Goal: Task Accomplishment & Management: Manage account settings

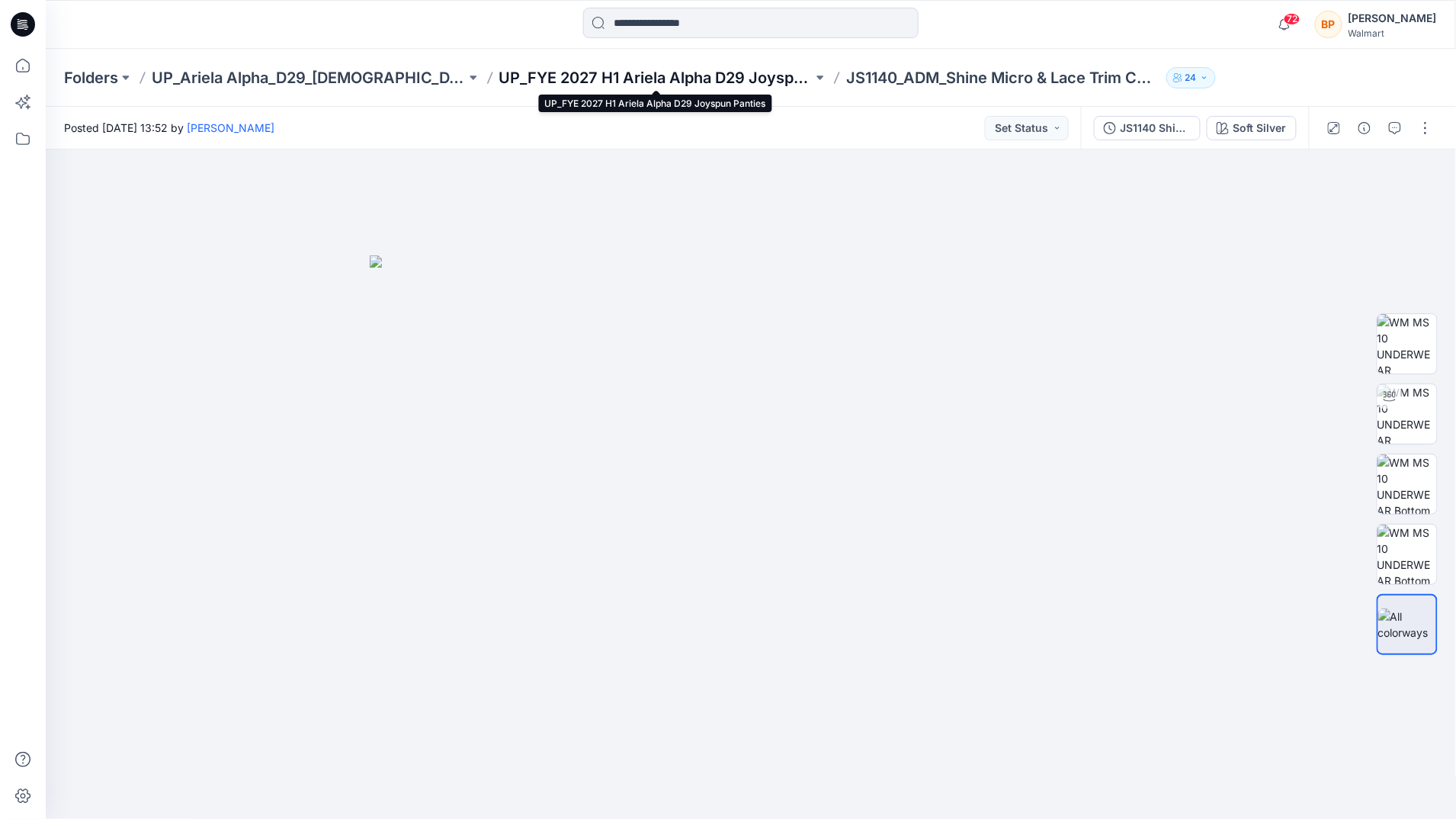
click at [744, 76] on p "UP_FYE 2027 H1 Ariela Alpha D29 Joyspun Panties" at bounding box center [656, 78] width 314 height 21
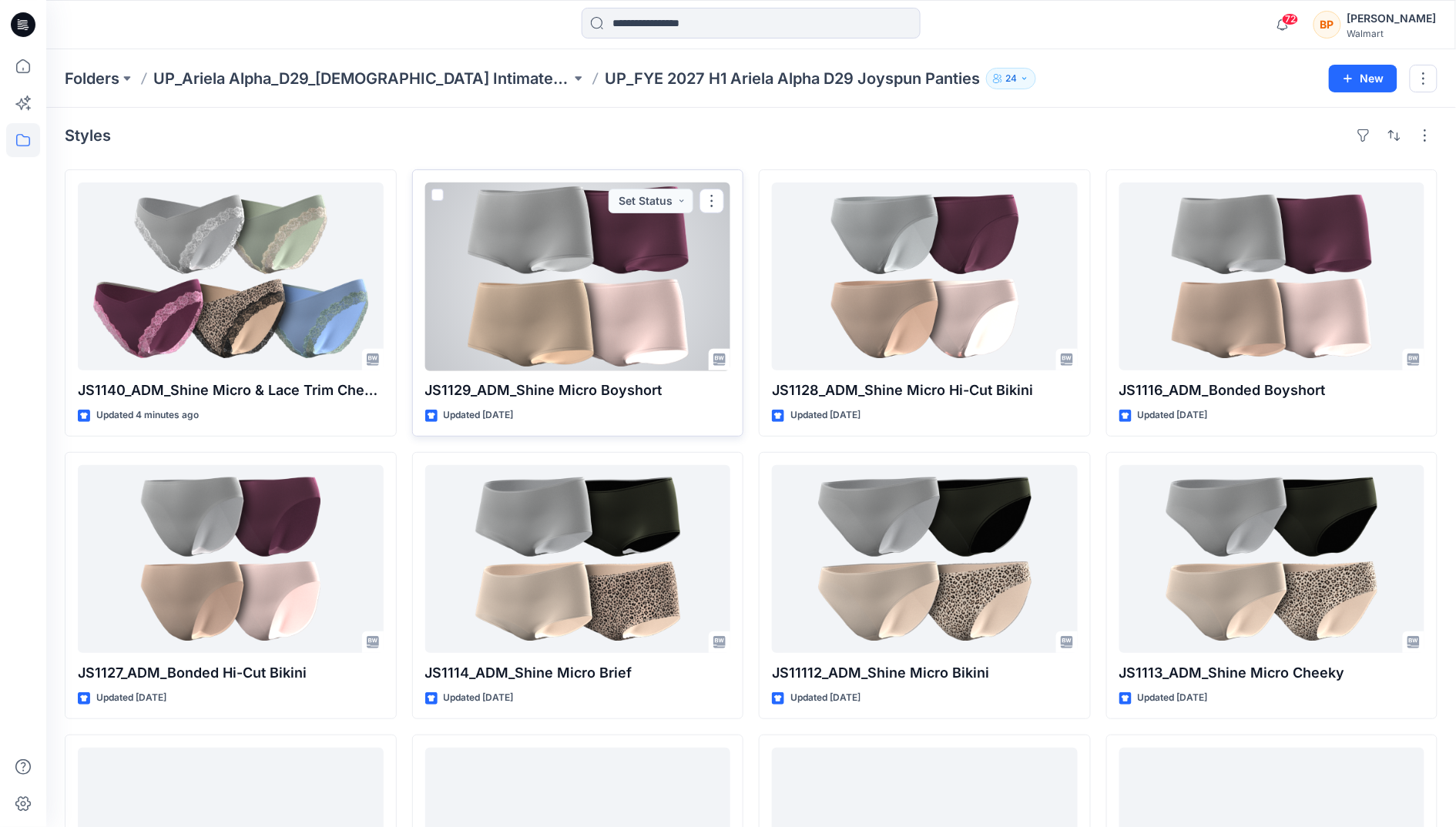
scroll to position [4, 0]
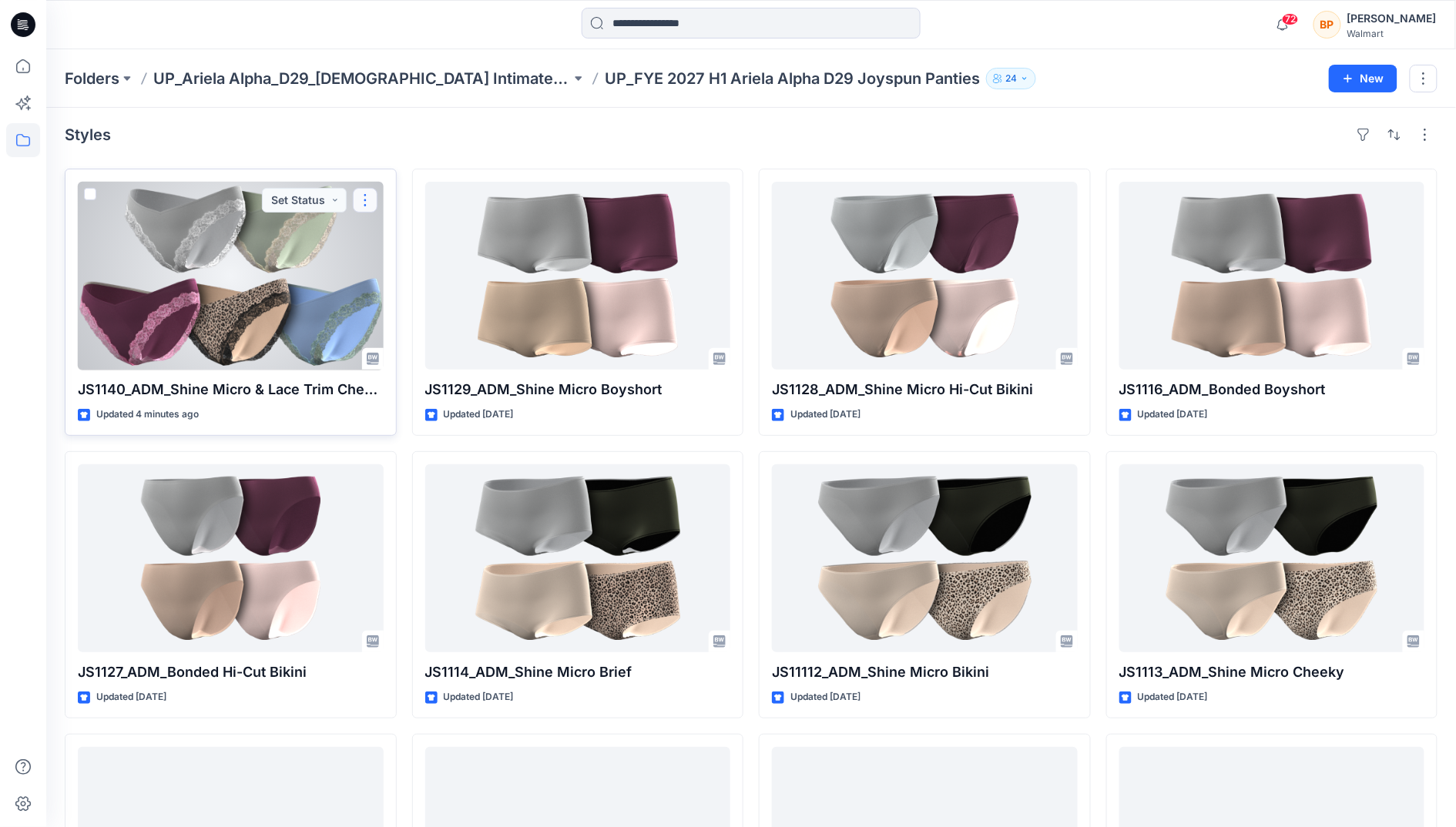
click at [357, 210] on button "button" at bounding box center [365, 200] width 24 height 24
click at [409, 287] on p "Duplicate to..." at bounding box center [418, 294] width 70 height 16
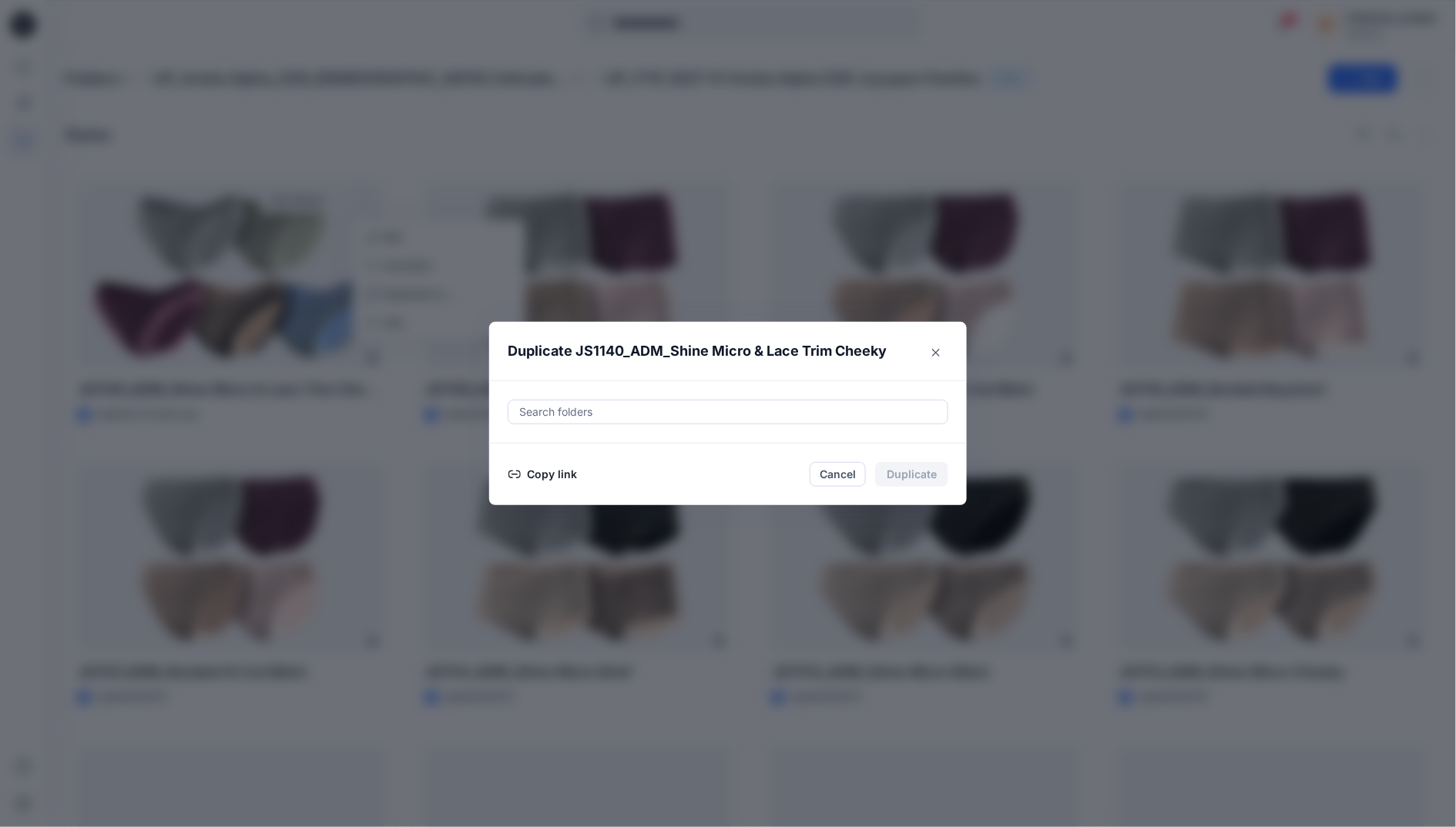
click at [661, 413] on div at bounding box center [728, 411] width 421 height 18
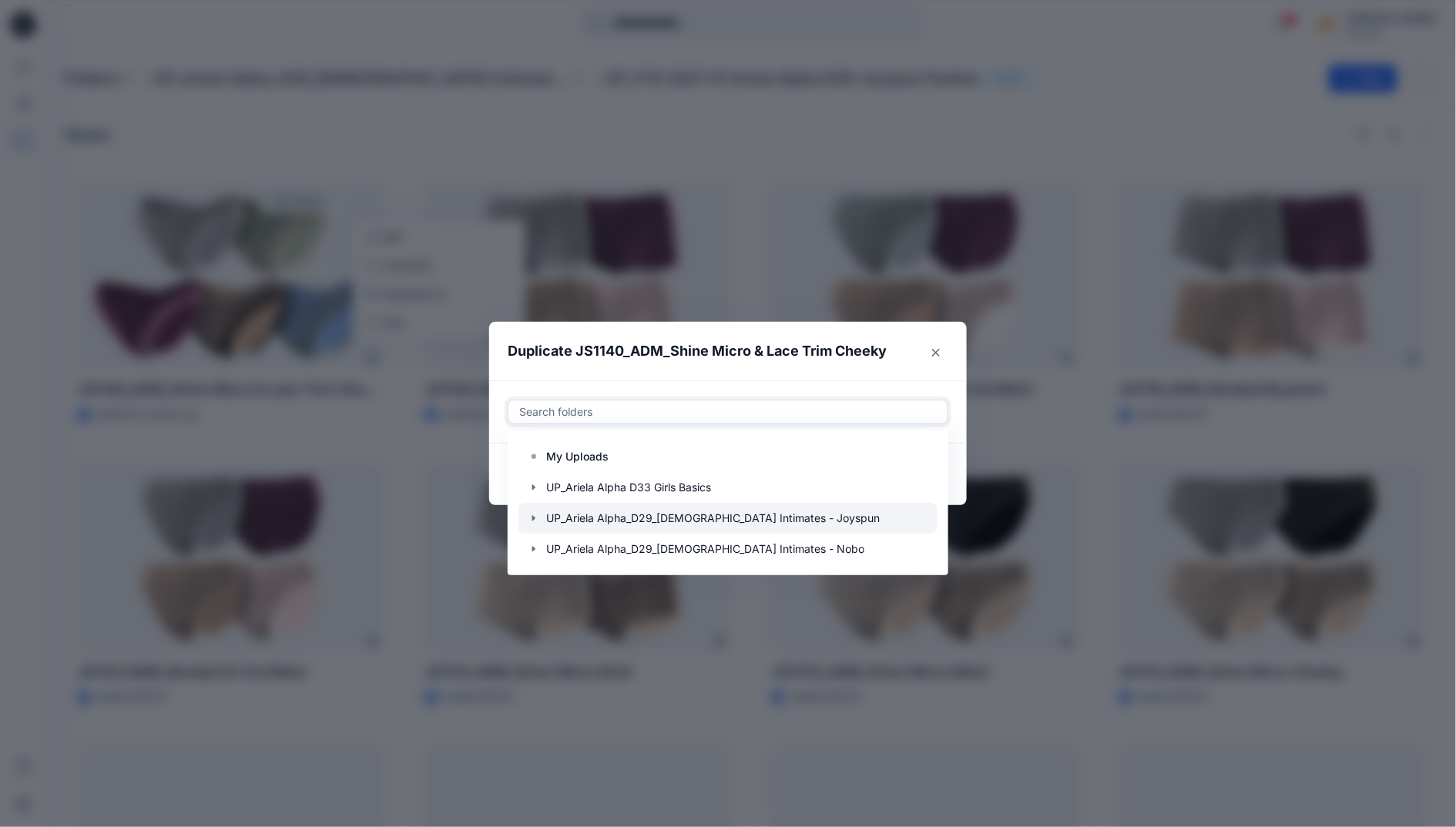
click at [540, 516] on icon "button" at bounding box center [534, 518] width 13 height 13
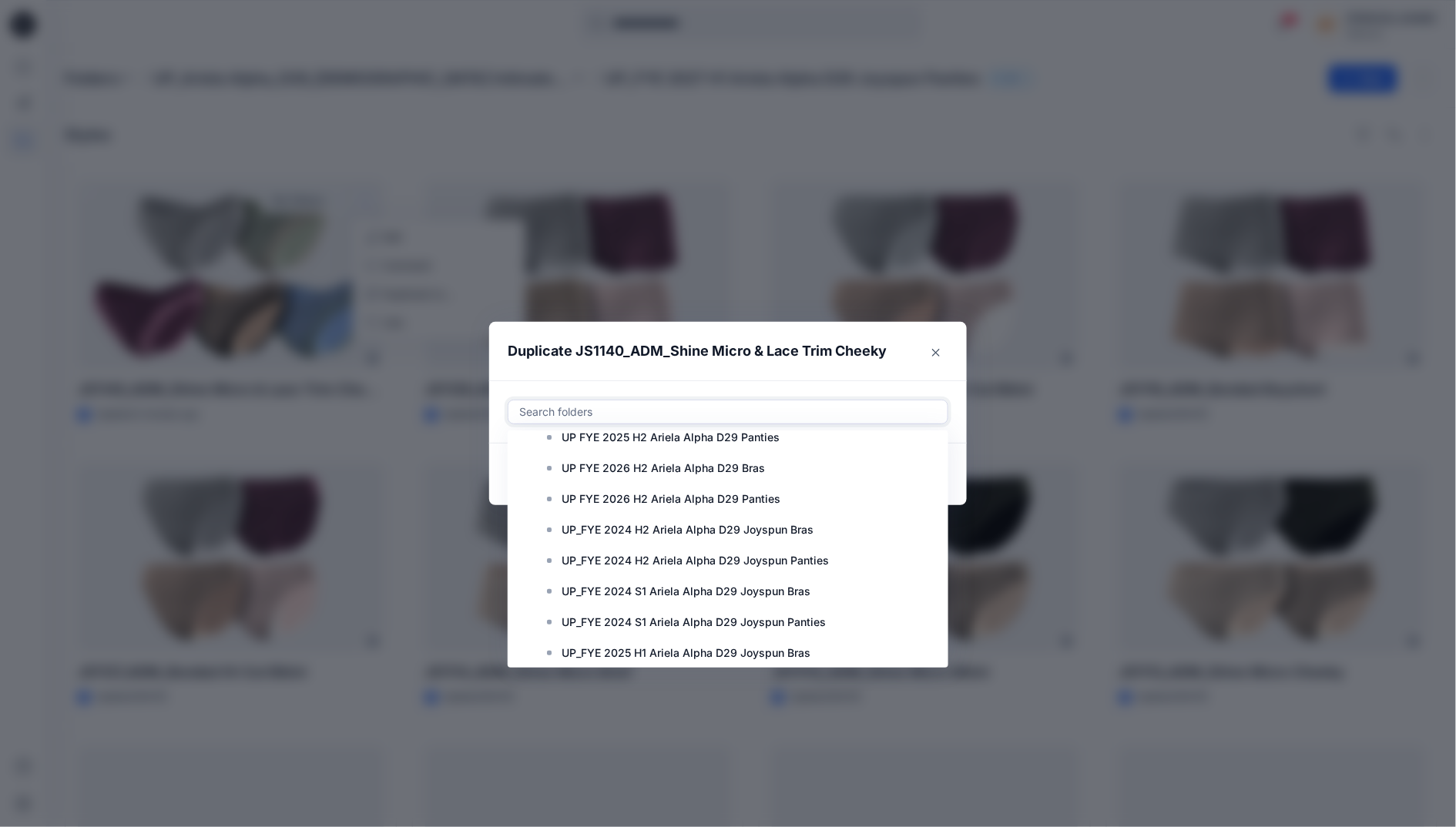
scroll to position [417, 0]
click at [731, 634] on div at bounding box center [728, 625] width 419 height 31
click at [905, 376] on header "Duplicate JS1140_ADM_Shine Micro & Lace Trim Cheeky" at bounding box center [712, 351] width 447 height 58
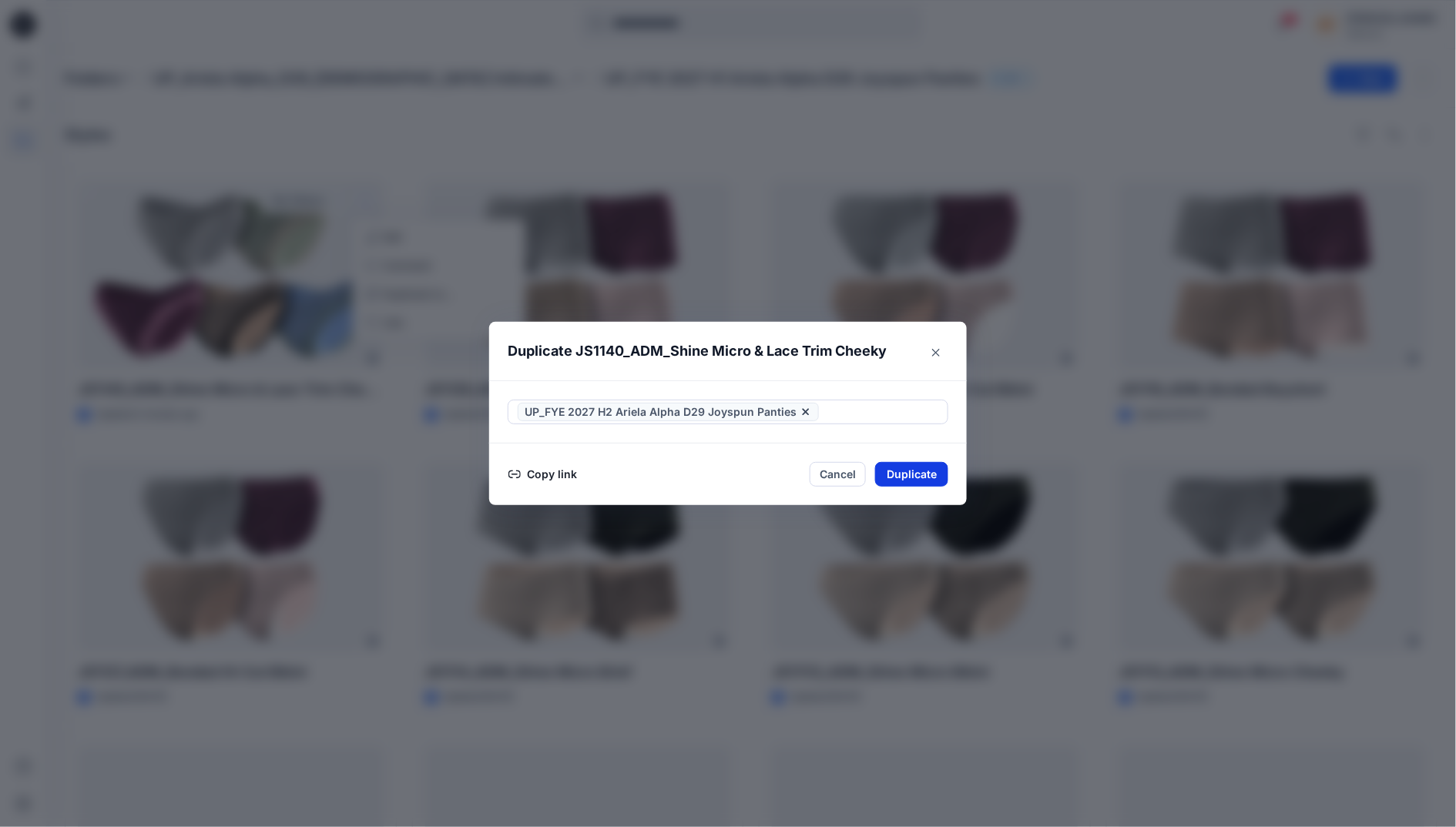
click at [931, 471] on button "Duplicate" at bounding box center [911, 473] width 73 height 24
click at [323, 221] on div "Duplicate JS1140_ADM_Shine Micro & Lace Trim Cheeky Your styles were duplicated…" at bounding box center [728, 413] width 1456 height 827
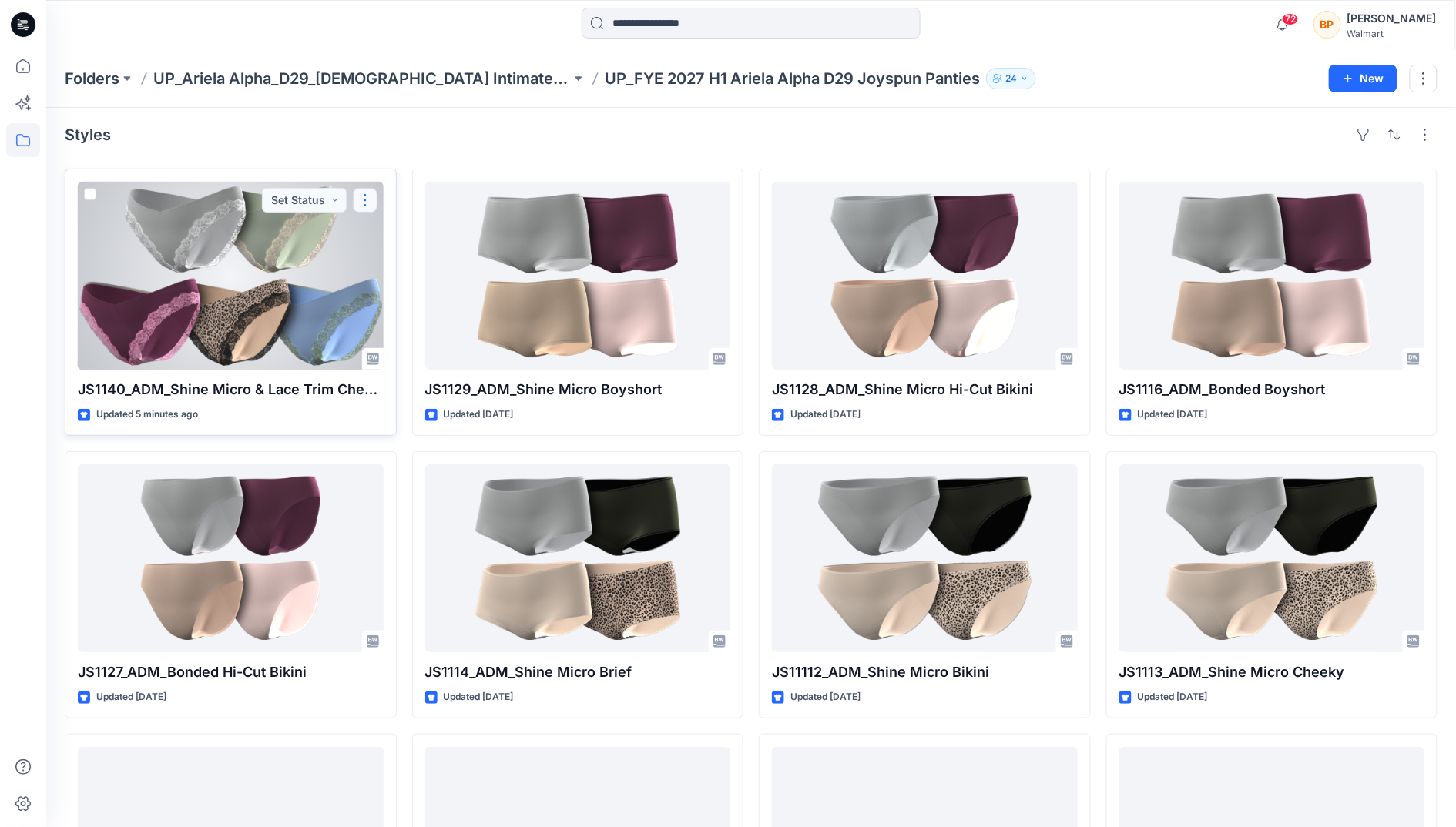
click at [372, 202] on button "button" at bounding box center [365, 200] width 24 height 24
click at [96, 199] on label at bounding box center [90, 194] width 13 height 13
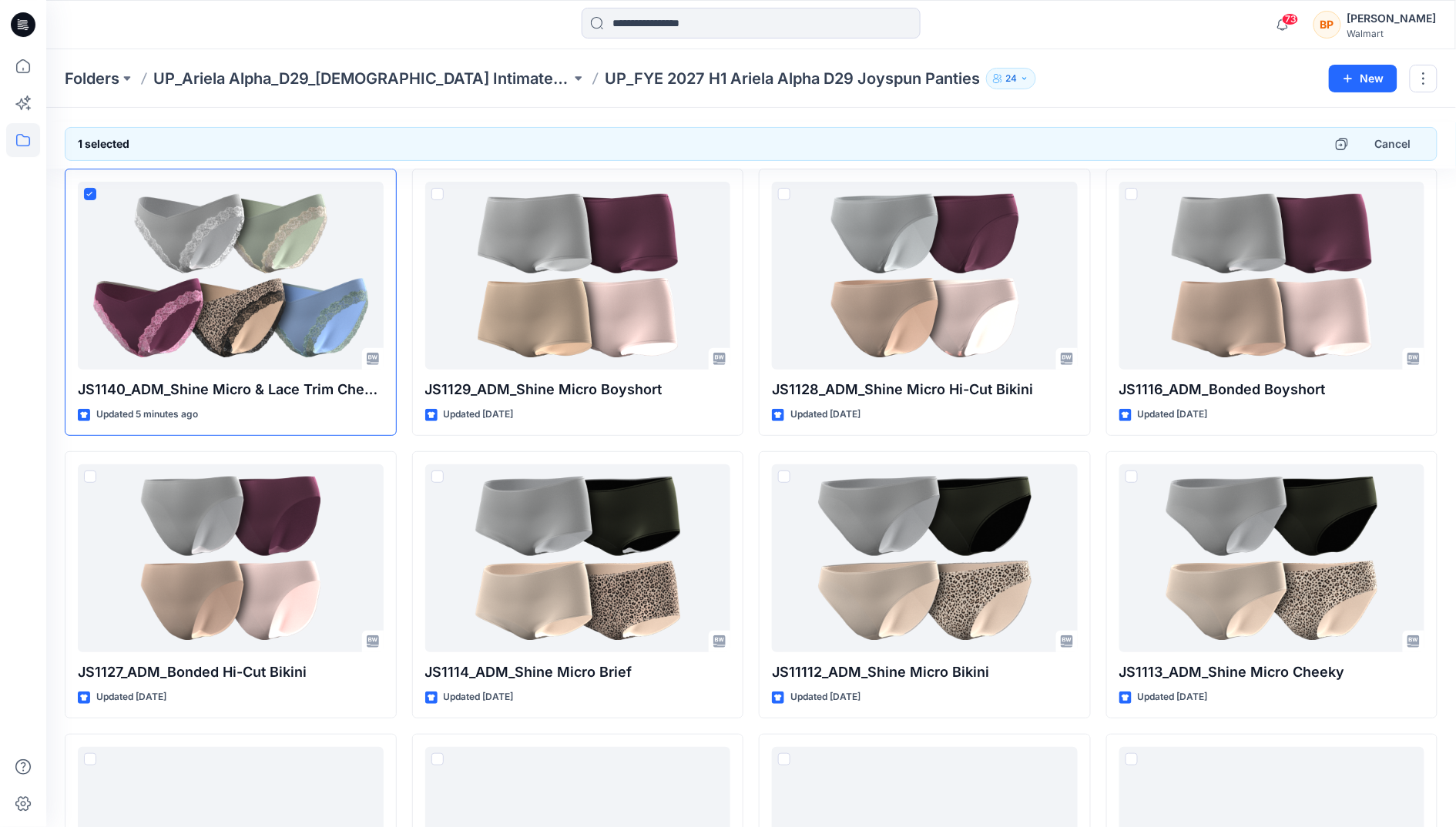
click at [1405, 84] on div "New" at bounding box center [1383, 79] width 109 height 28
click at [1416, 84] on button "button" at bounding box center [1423, 79] width 28 height 28
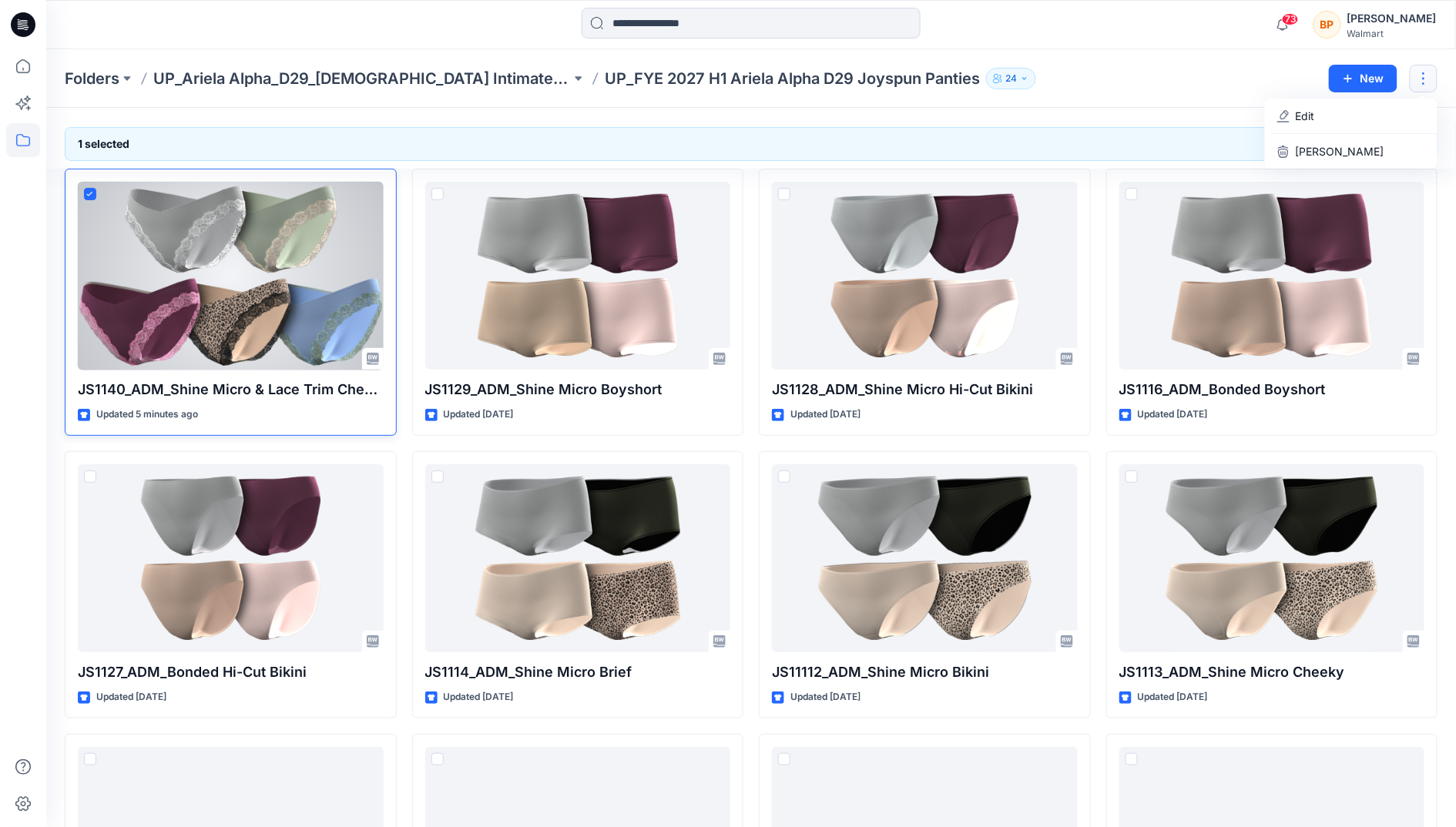
click at [334, 334] on div at bounding box center [230, 275] width 306 height 188
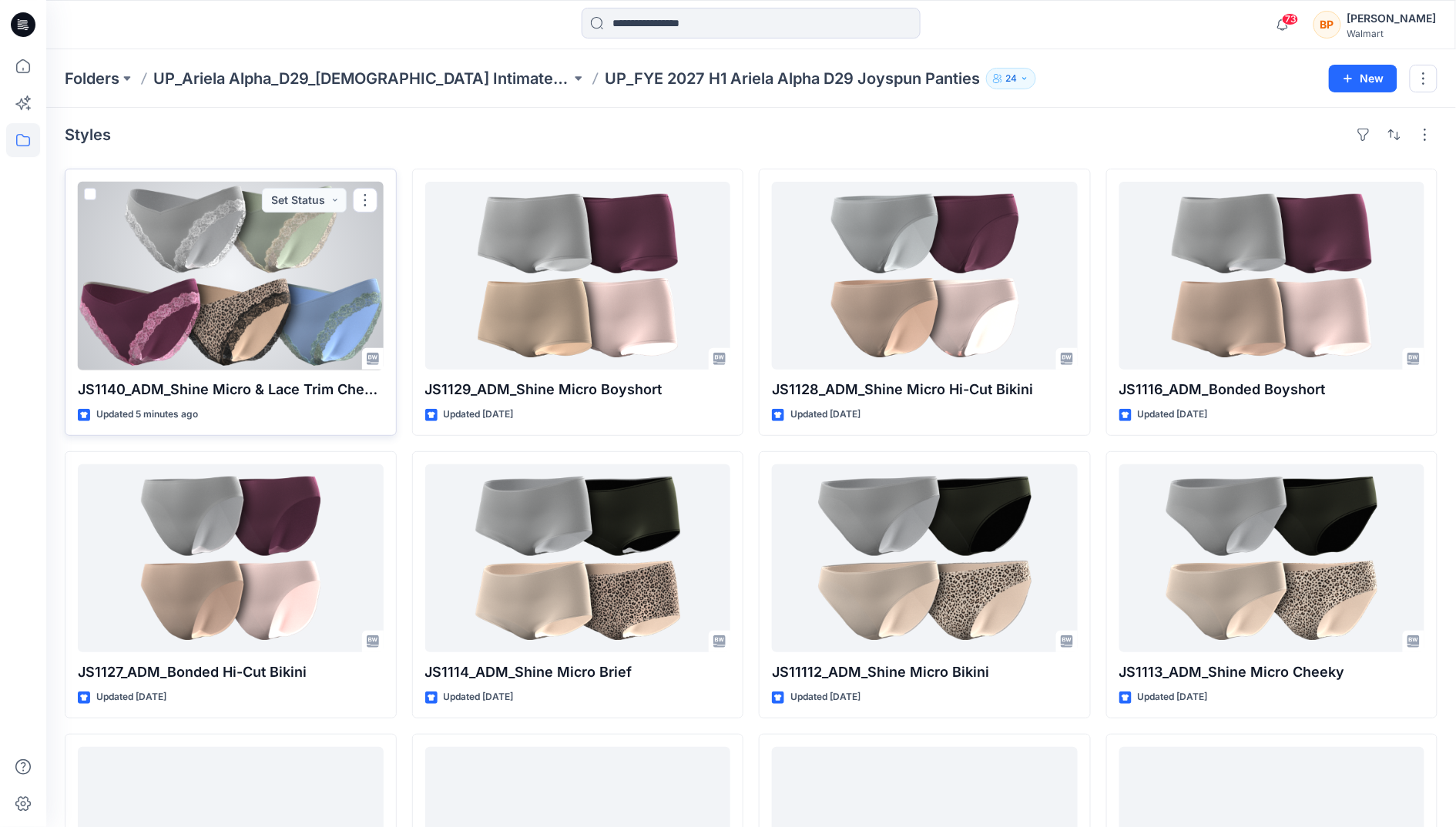
click at [331, 372] on div "JS1140_ADM_Shine Micro & Lace Trim Cheeky Updated 5 minutes ago Set Status" at bounding box center [231, 302] width 332 height 268
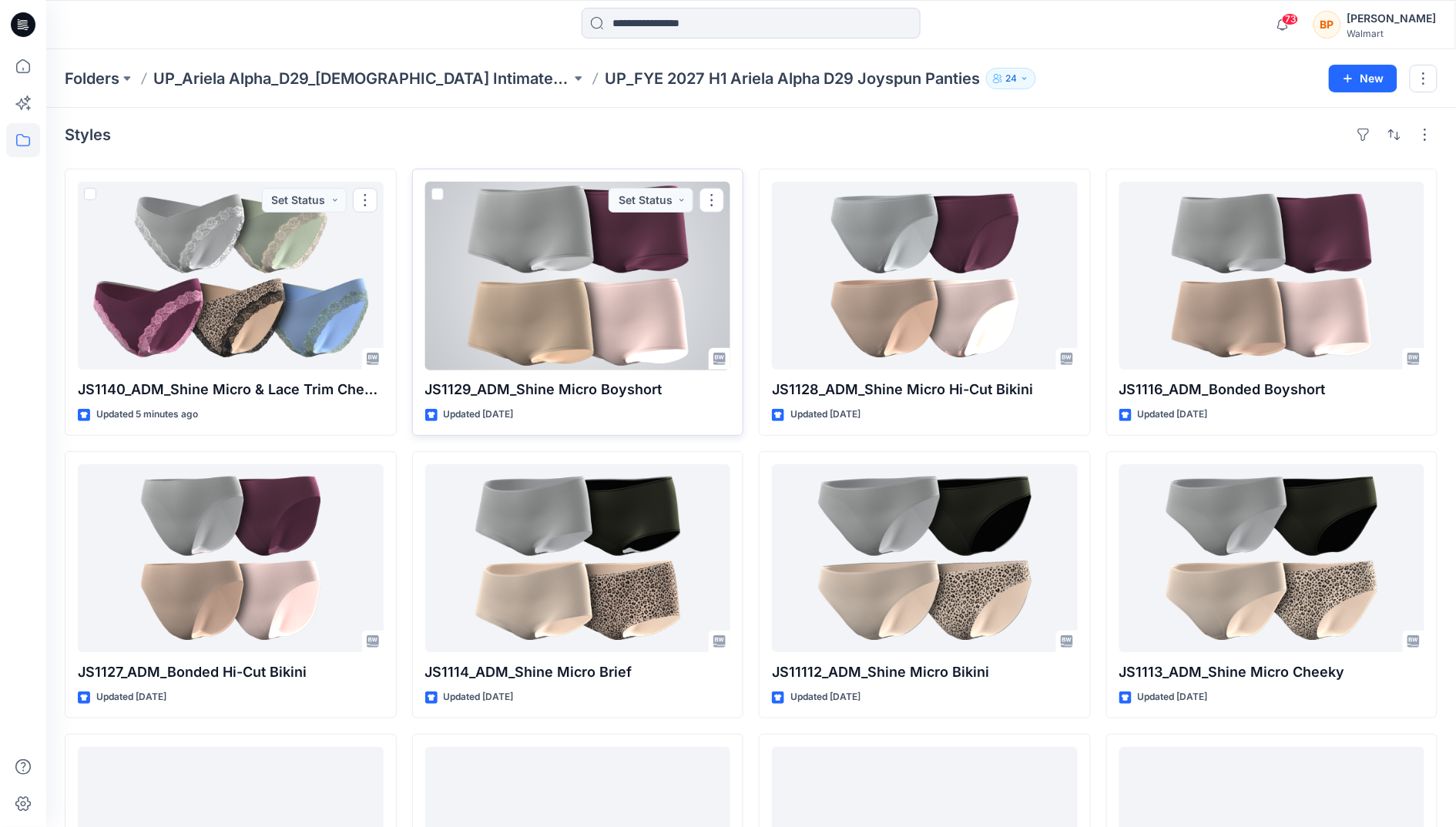
click at [417, 227] on div "JS1129_ADM_Shine Micro Boyshort Updated 4 months ago Set Status" at bounding box center [578, 302] width 332 height 268
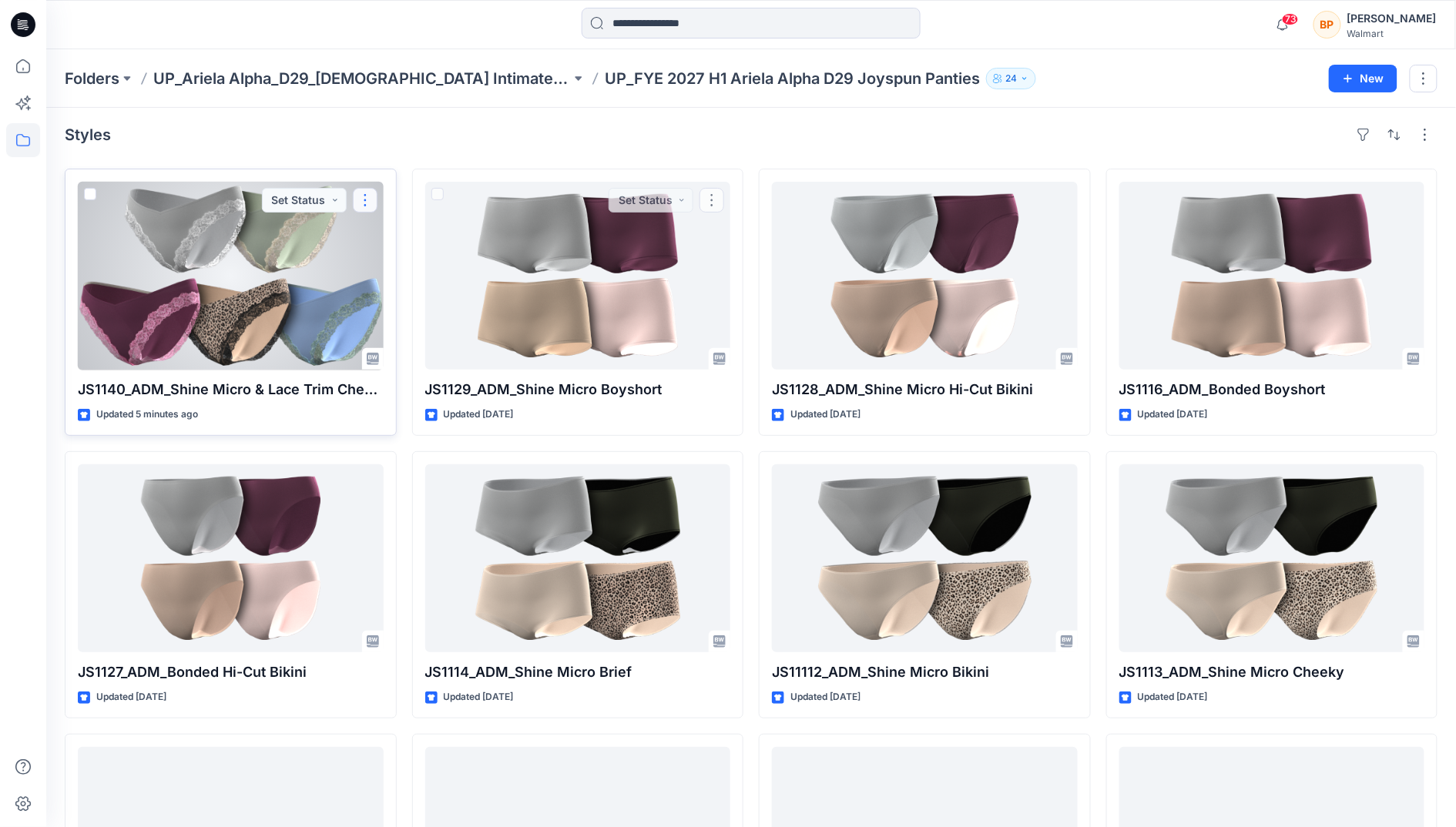
click at [354, 203] on button "button" at bounding box center [365, 200] width 24 height 24
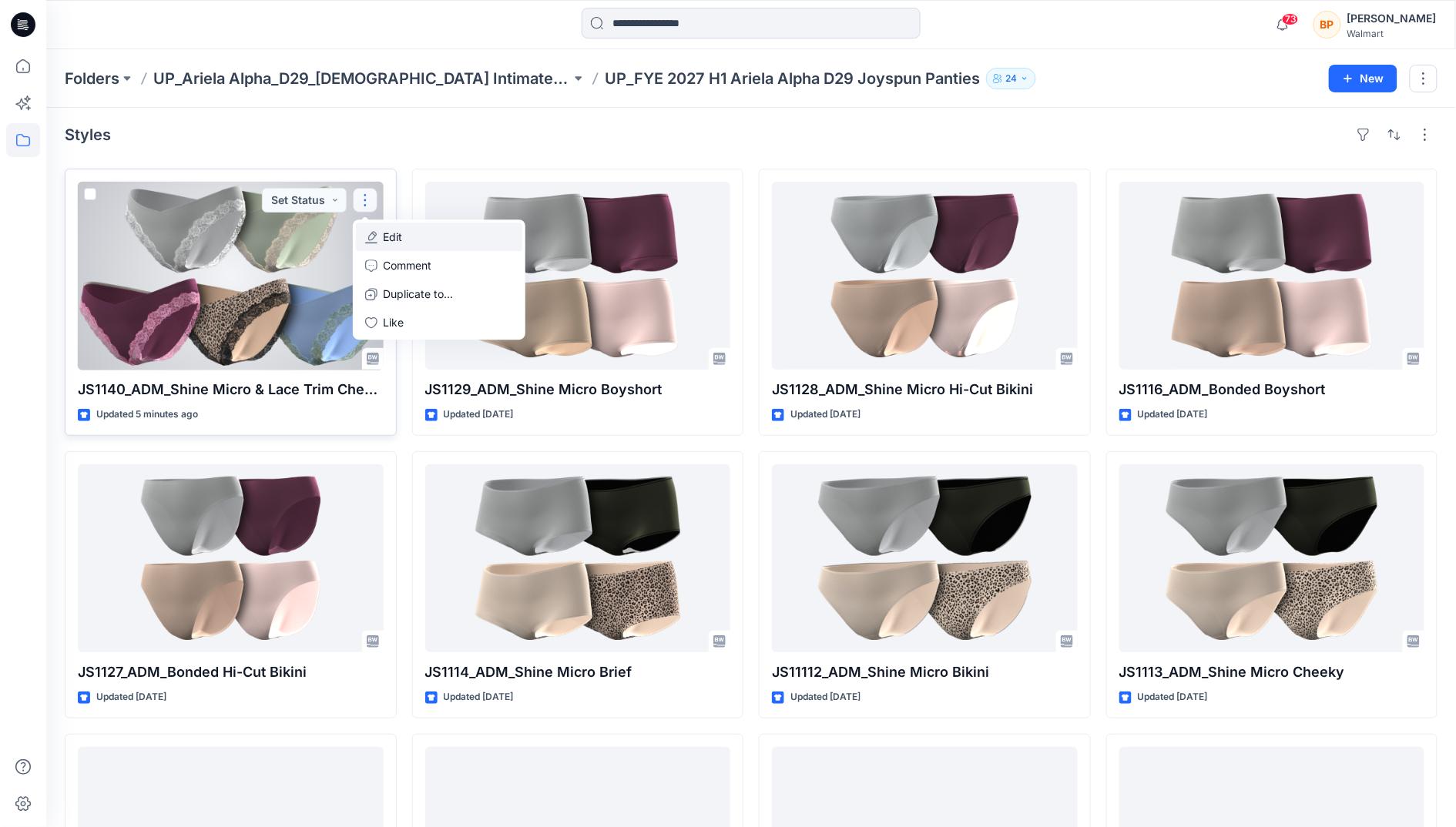
click at [445, 250] on button "Edit" at bounding box center [439, 236] width 167 height 28
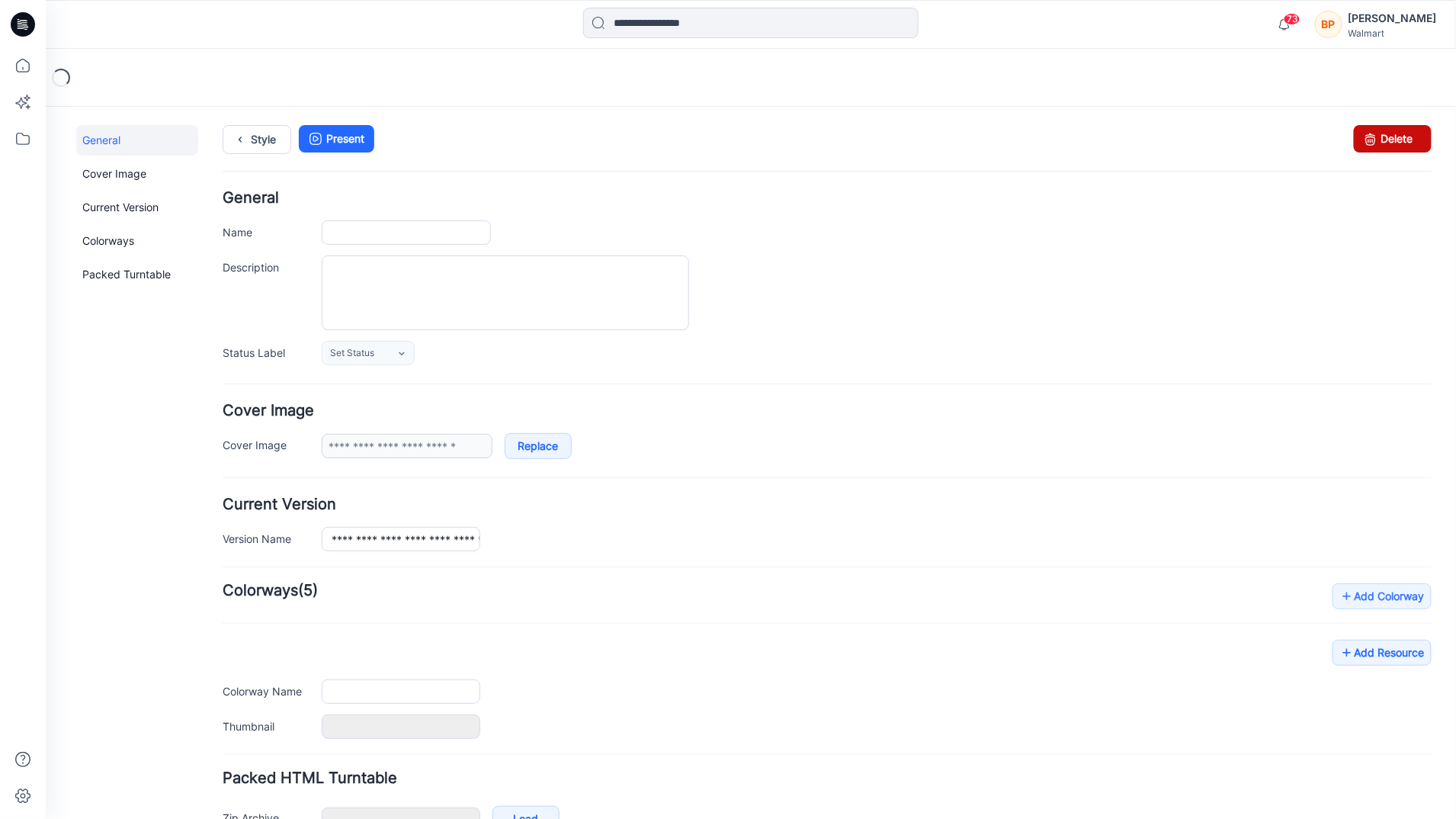
drag, startPoint x: 1383, startPoint y: 142, endPoint x: 1353, endPoint y: 168, distance: 39.7
click at [1382, 142] on link "Delete" at bounding box center [1392, 137] width 78 height 28
type input "**********"
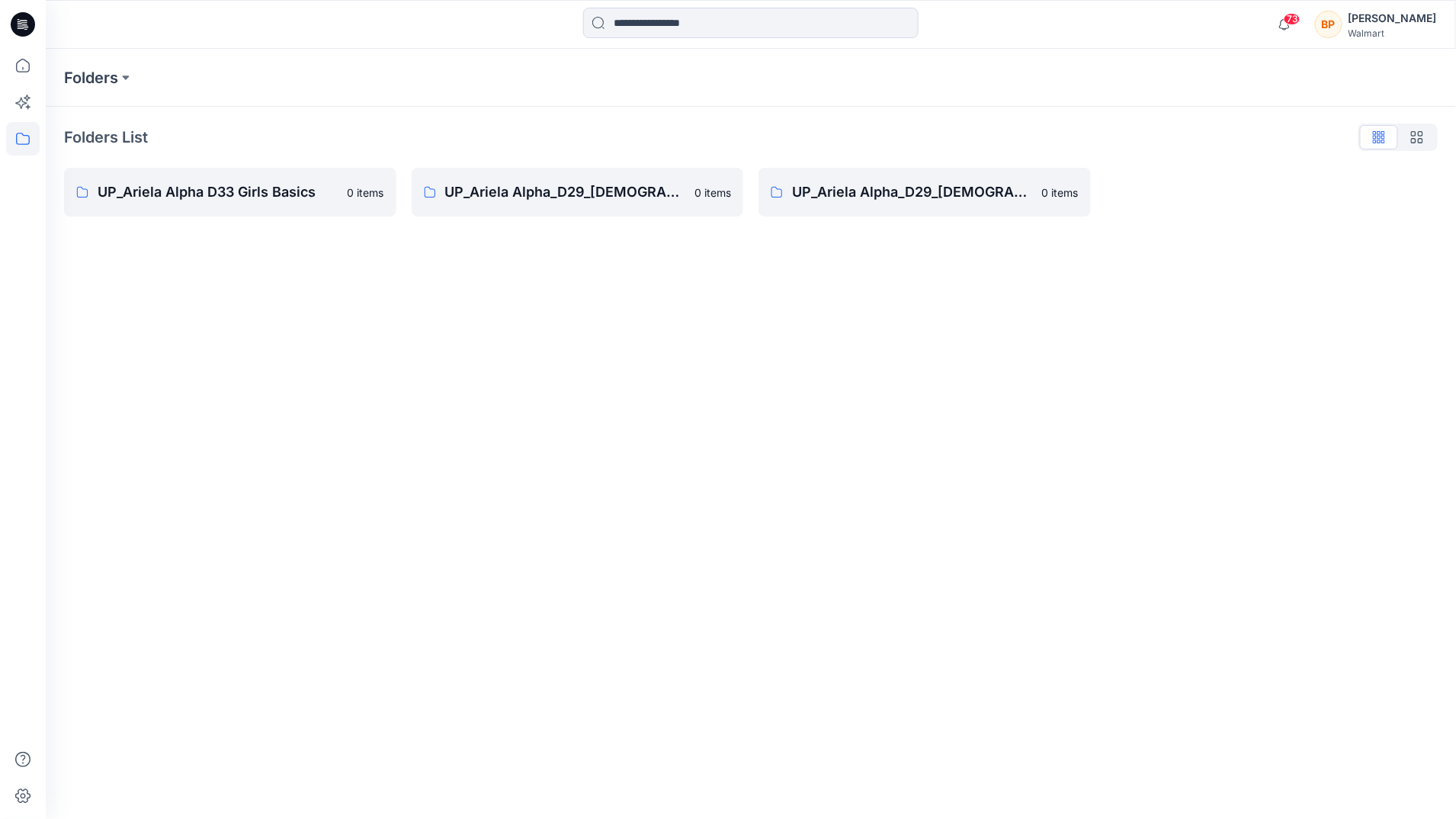
click at [1064, 299] on div "Folders Folders List UP_Ariela Alpha D33 Girls Basics 0 items UP_Ariela Alpha_D…" at bounding box center [751, 434] width 1410 height 770
